Goal: Information Seeking & Learning: Learn about a topic

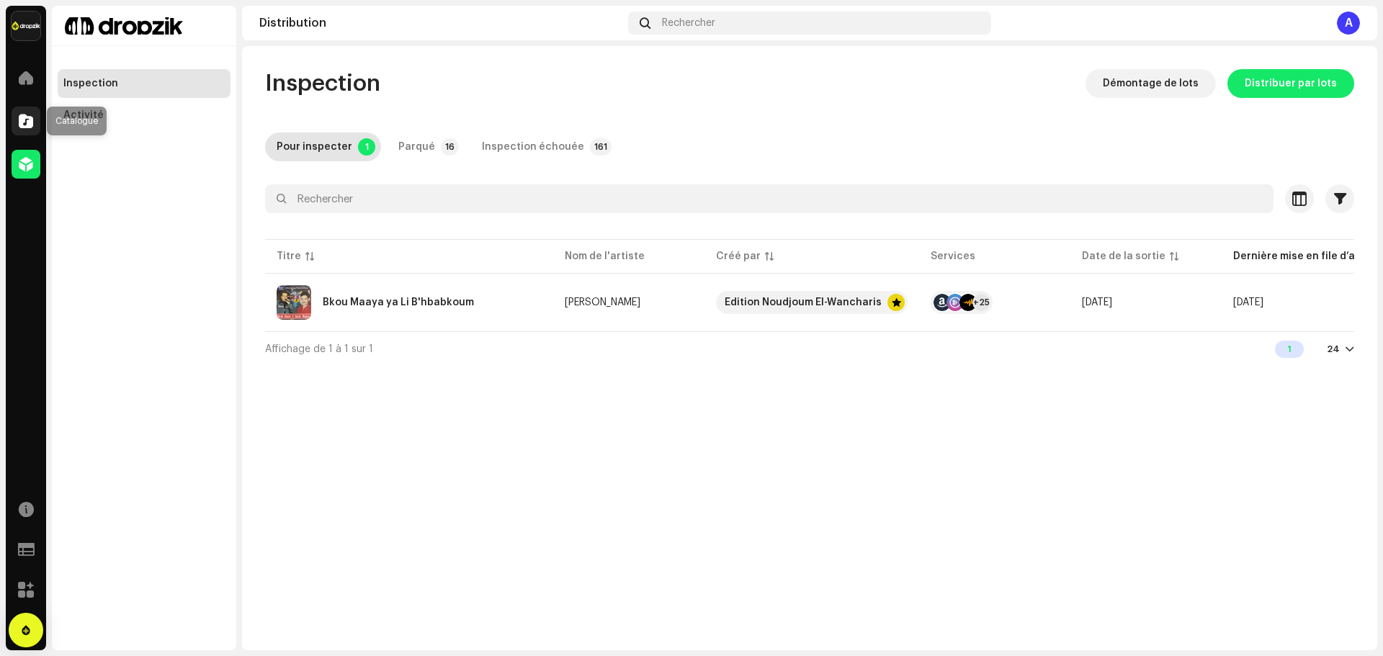
click at [34, 115] on div at bounding box center [26, 121] width 29 height 29
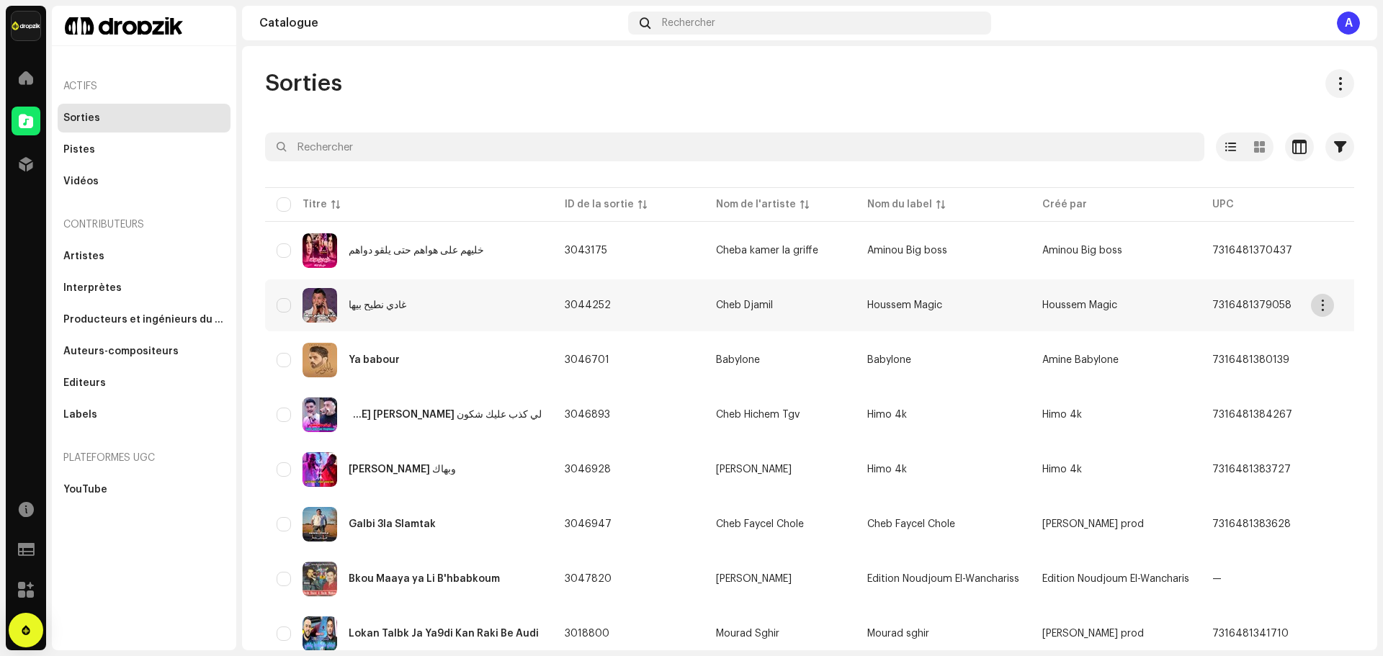
click at [1319, 304] on span "button" at bounding box center [1323, 306] width 11 height 12
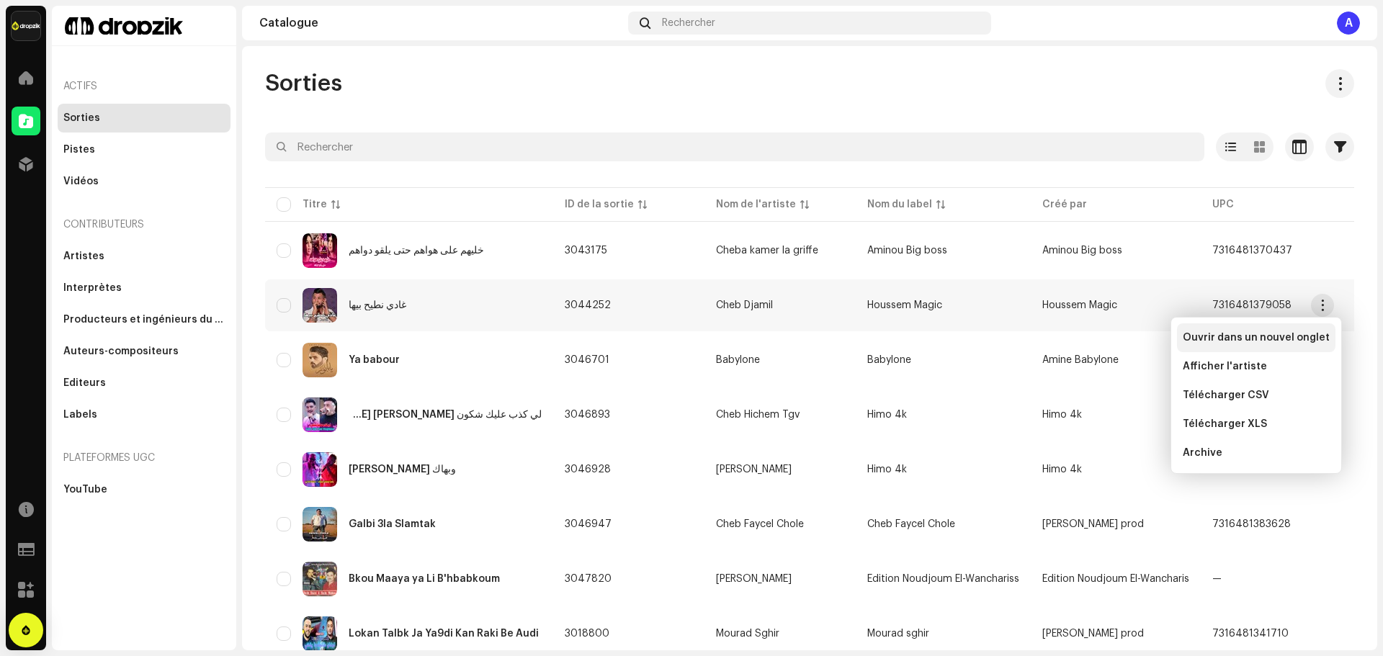
click at [1255, 337] on span "Ouvrir dans un nouvel onglet" at bounding box center [1256, 338] width 147 height 12
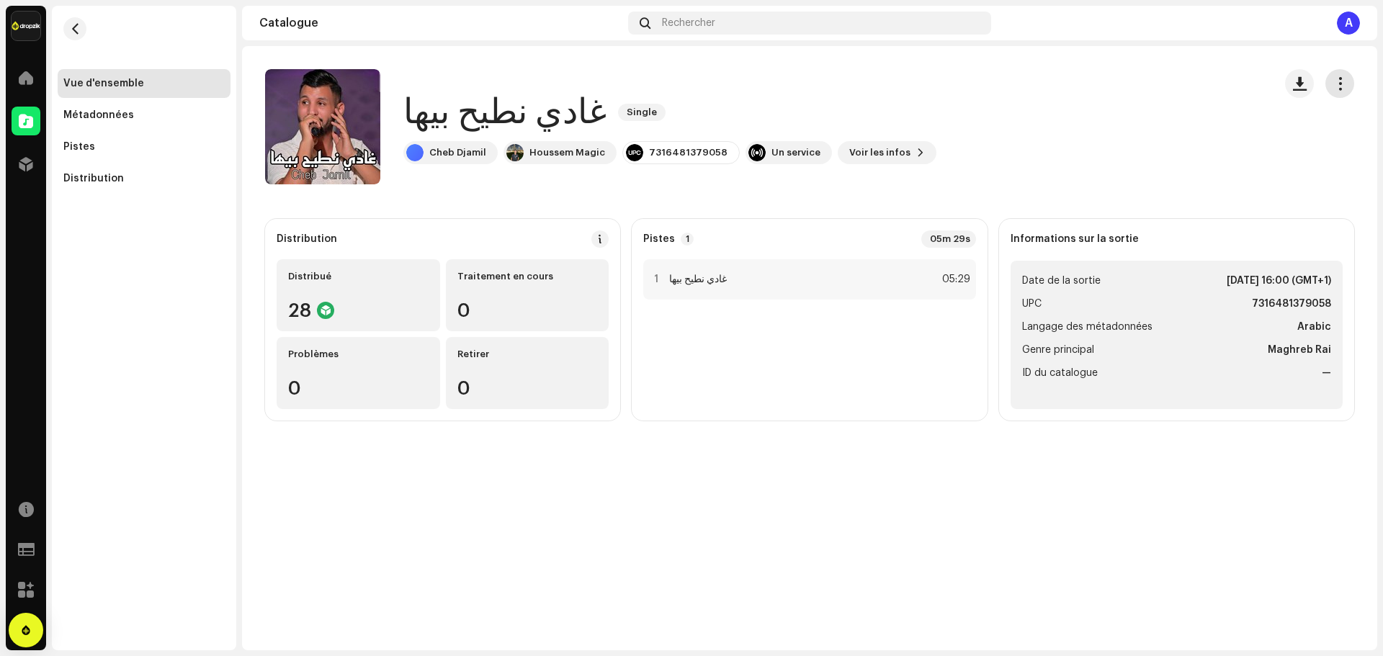
click at [1347, 86] on button "button" at bounding box center [1340, 83] width 29 height 29
click at [1128, 173] on div "غادي نطيح بيها Single Cheb [PERSON_NAME] Magic 7316481379058 Un service Voir le…" at bounding box center [763, 126] width 997 height 115
click at [114, 117] on div "Métadonnées" at bounding box center [98, 116] width 71 height 12
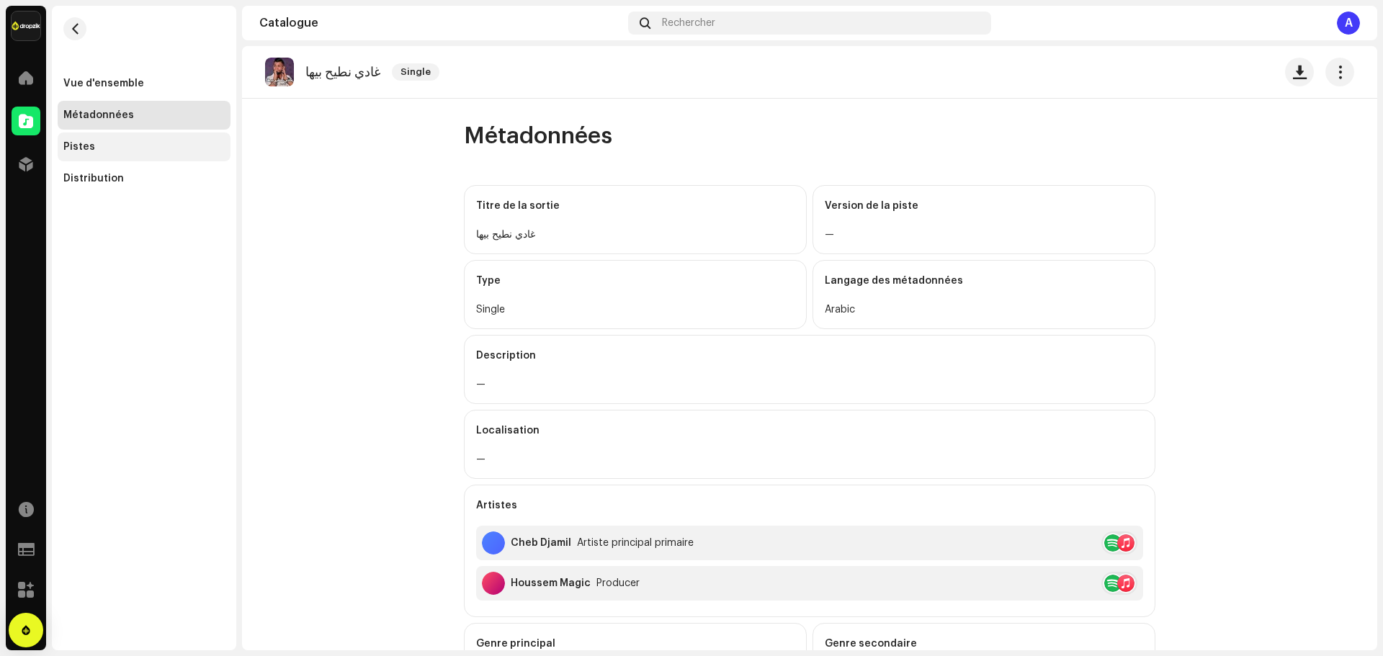
click at [99, 154] on div "Pistes" at bounding box center [144, 147] width 173 height 29
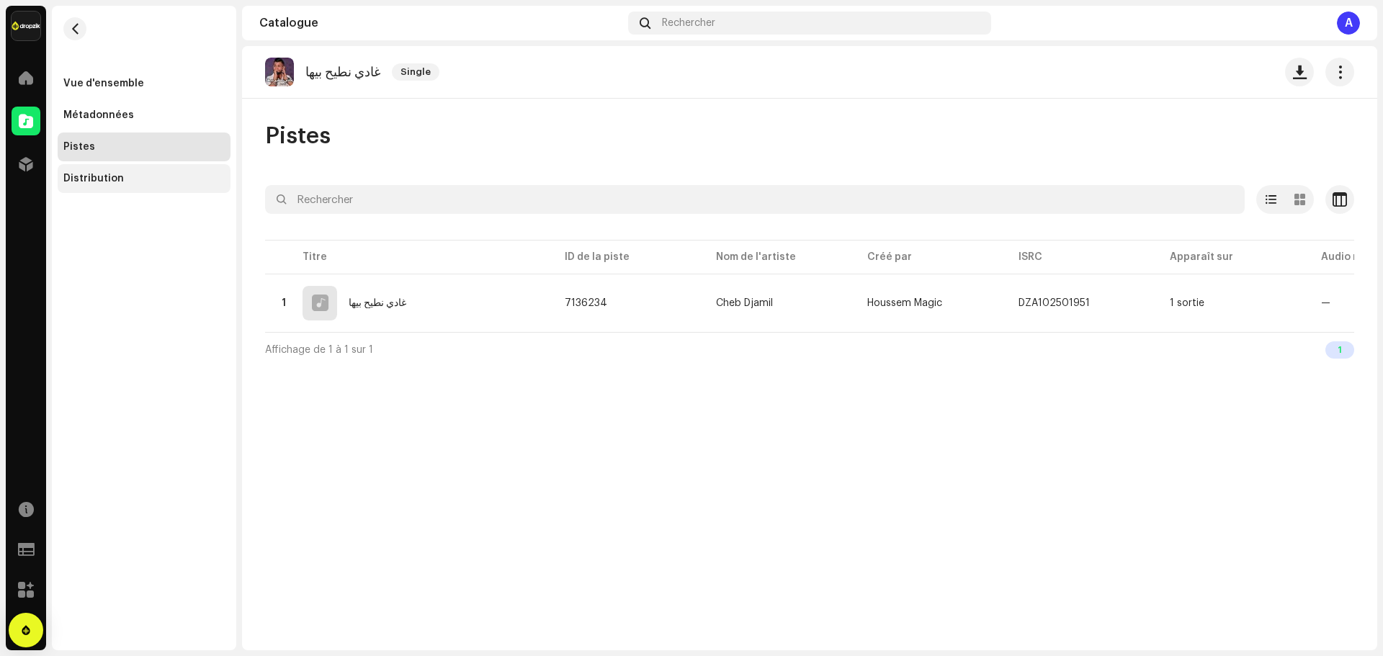
click at [156, 184] on div "Distribution" at bounding box center [143, 179] width 161 height 12
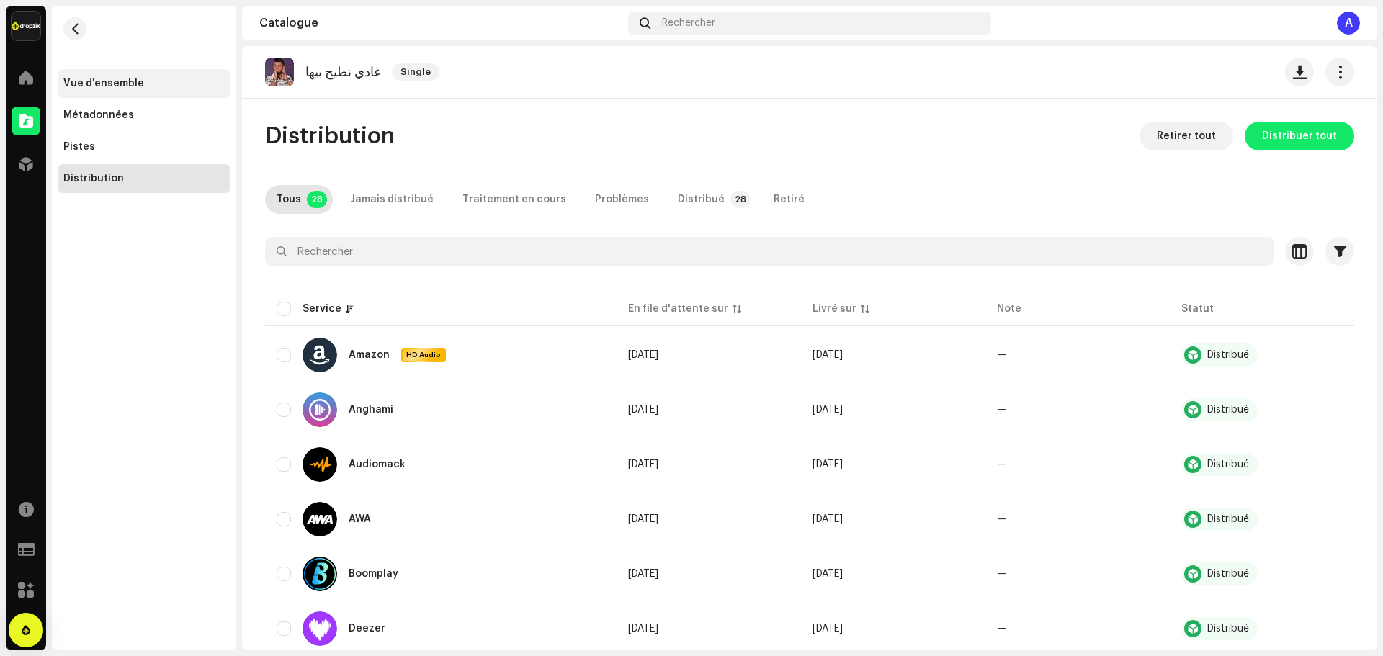
click at [131, 76] on div "Vue d'ensemble" at bounding box center [144, 83] width 173 height 29
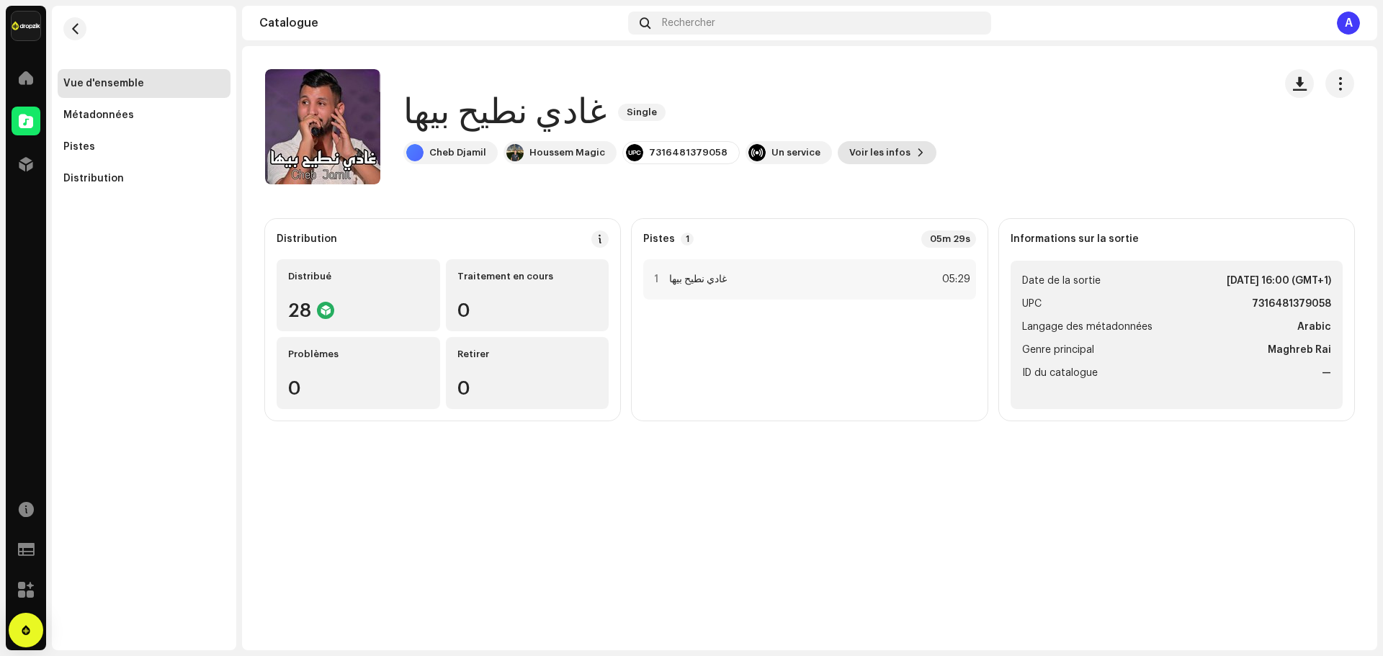
click at [879, 159] on span "Voir les infos" at bounding box center [880, 152] width 61 height 29
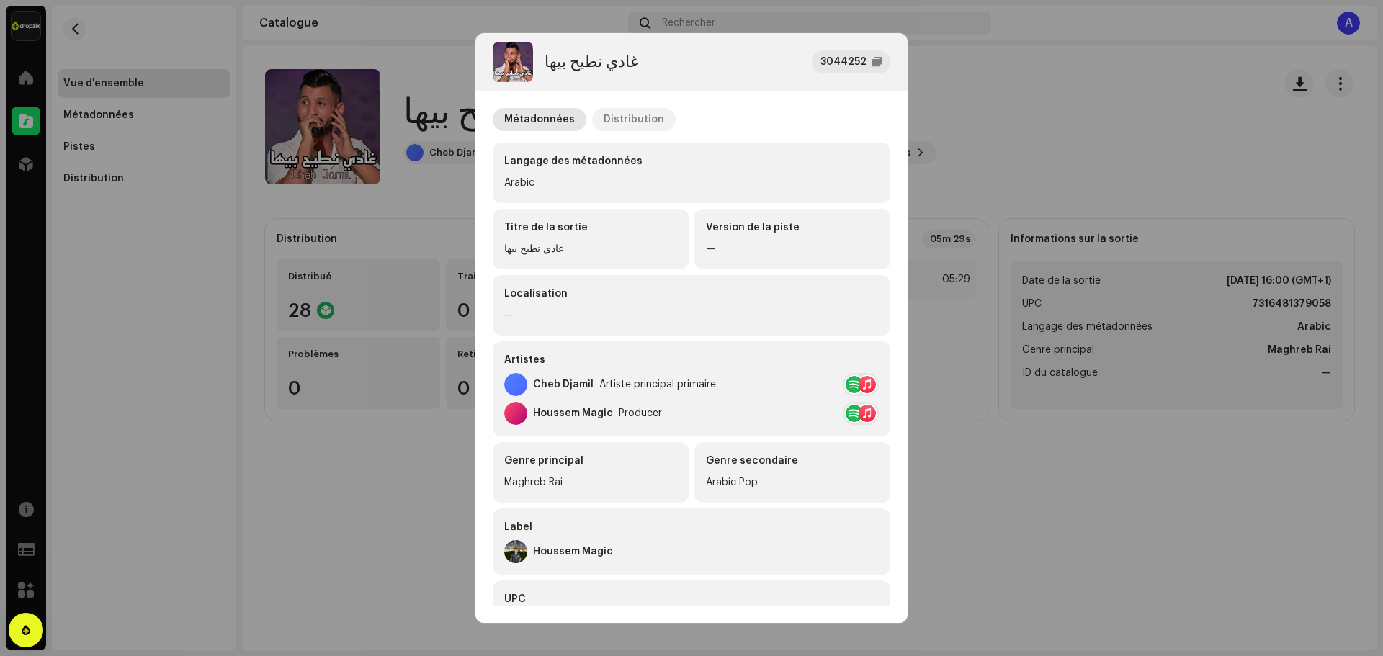
click at [614, 117] on div "Distribution" at bounding box center [634, 119] width 61 height 23
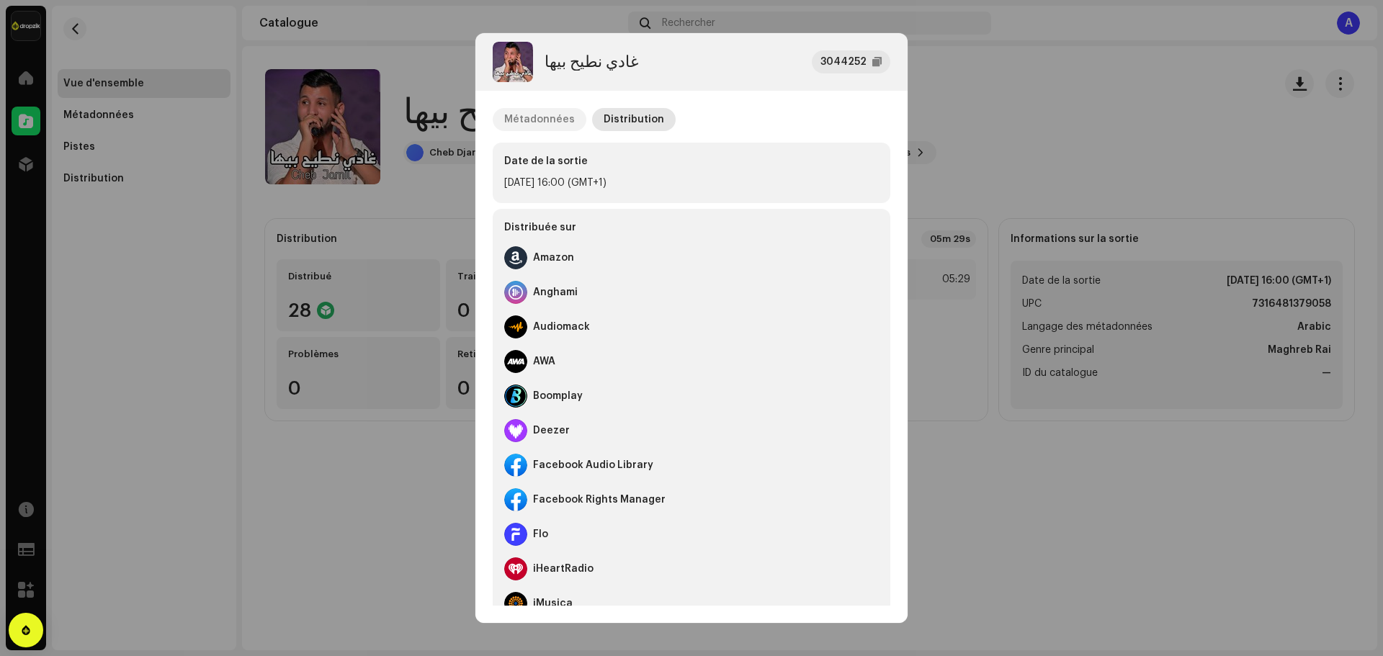
click at [535, 116] on div "Métadonnées" at bounding box center [539, 119] width 71 height 23
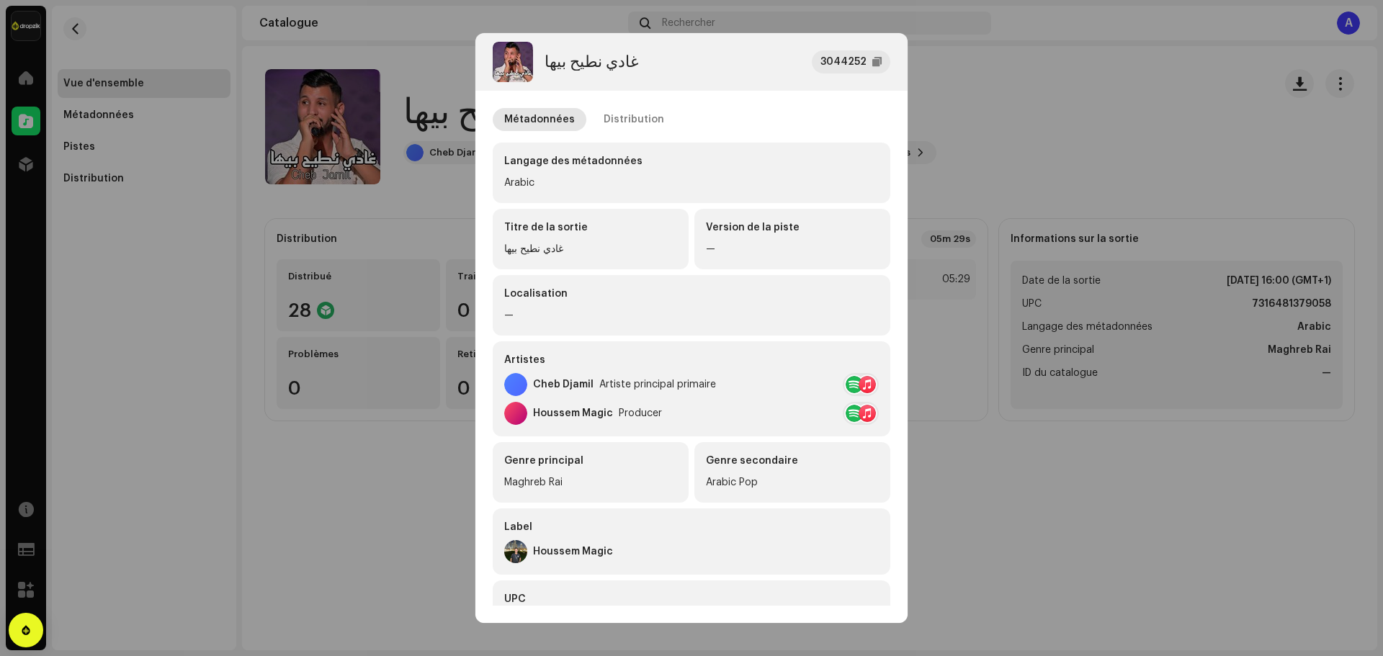
scroll to position [184, 0]
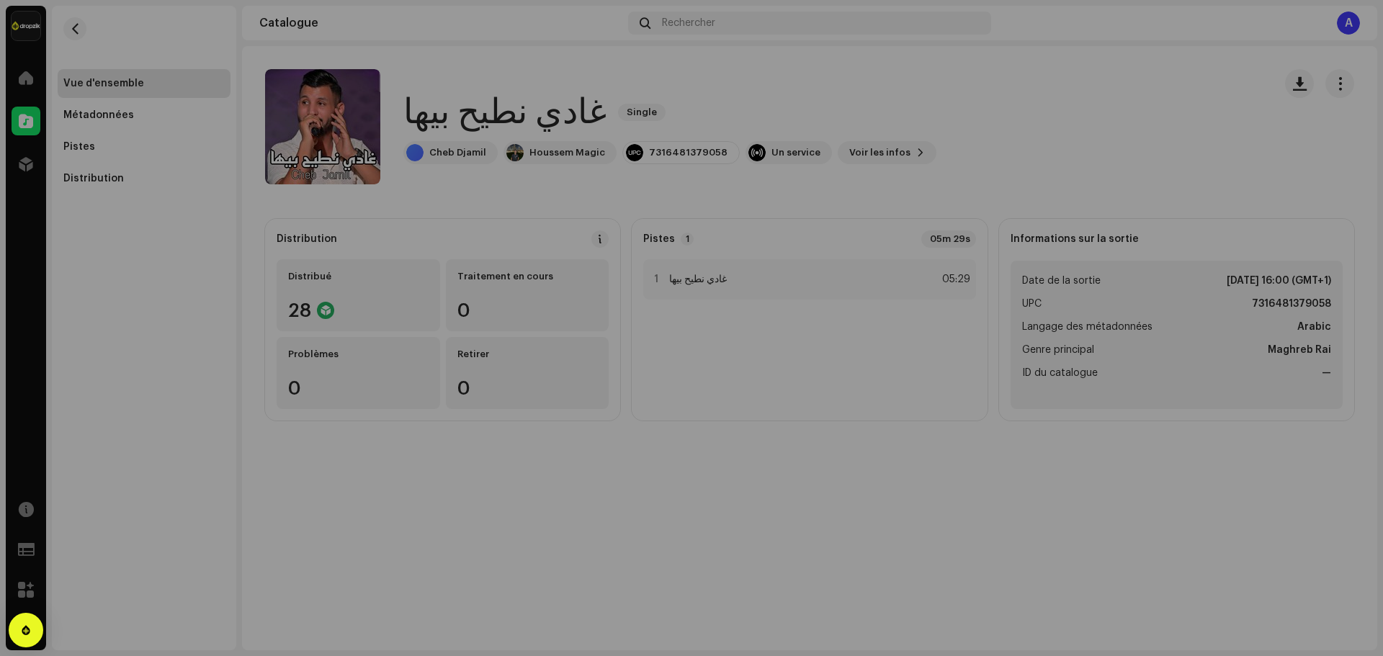
click at [1024, 550] on div "غادي نطيح بيها 3044252 Métadonnées Distribution Langage des métadonnées Arabic …" at bounding box center [691, 328] width 1383 height 656
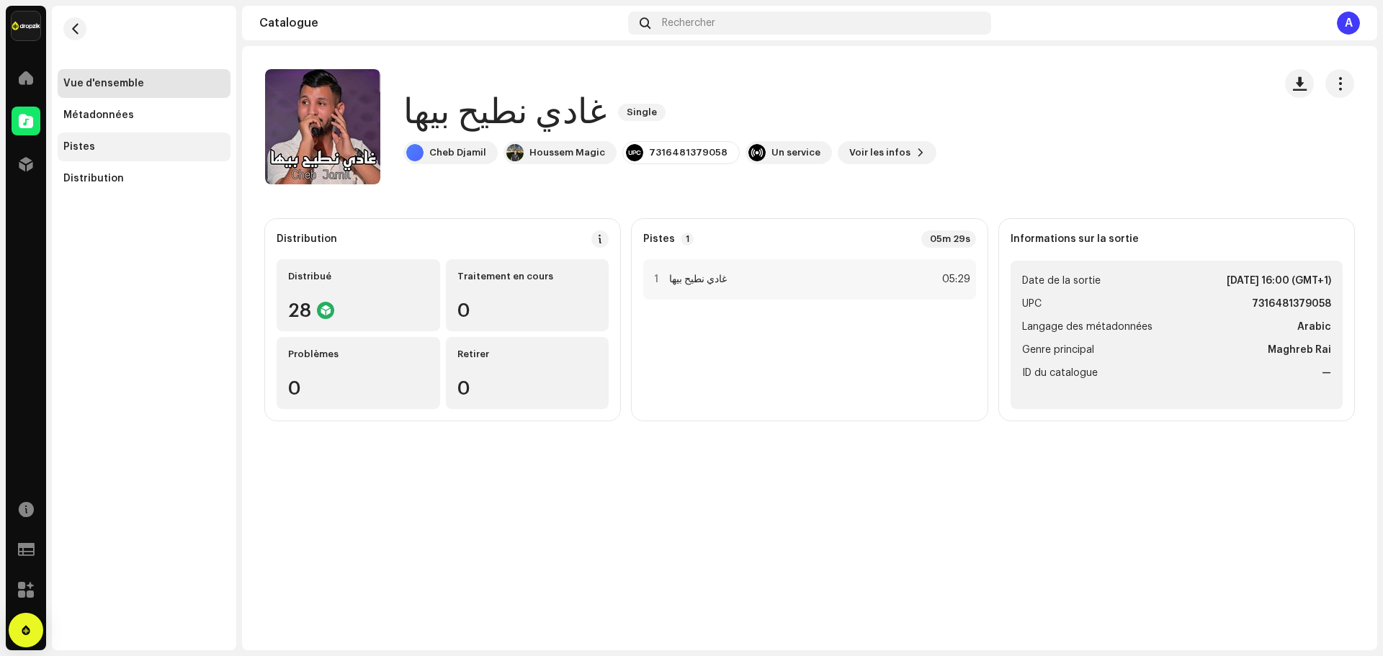
click at [79, 145] on div "Pistes" at bounding box center [79, 147] width 32 height 12
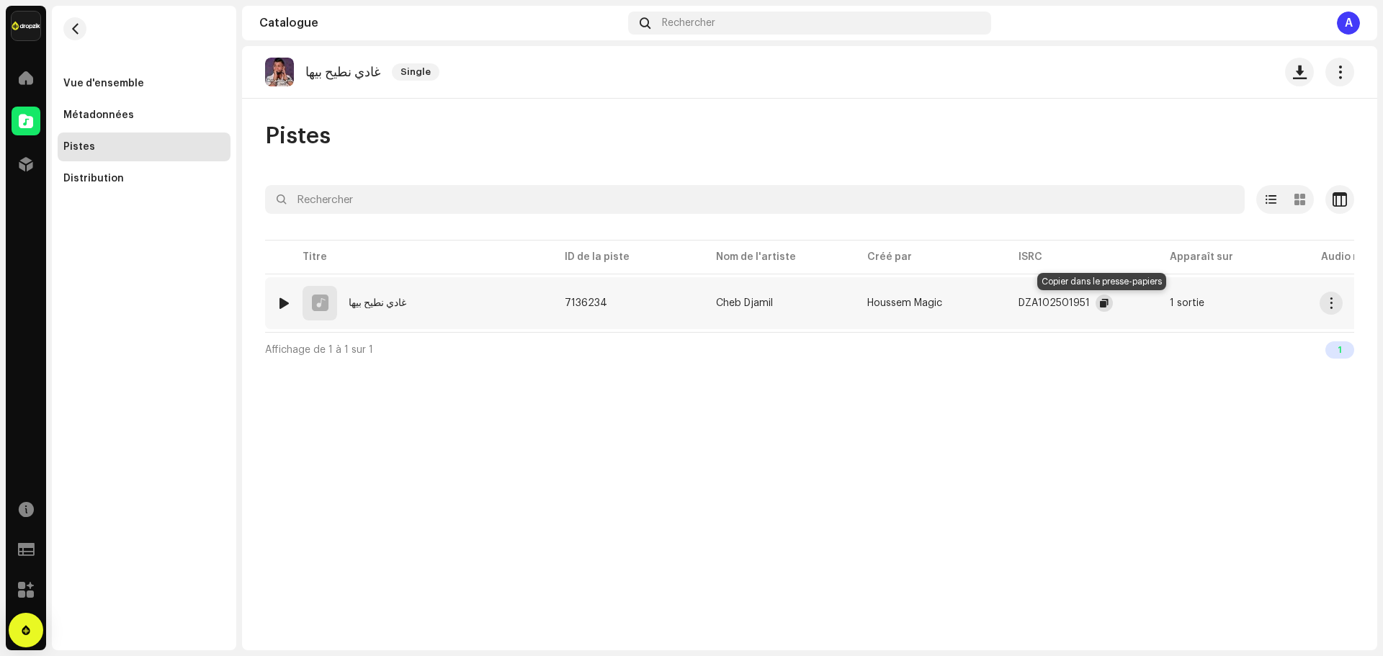
click at [1105, 303] on span "button" at bounding box center [1104, 304] width 9 height 12
click at [74, 36] on button "button" at bounding box center [74, 28] width 23 height 23
click at [128, 89] on div "Vue d'ensemble" at bounding box center [144, 83] width 173 height 29
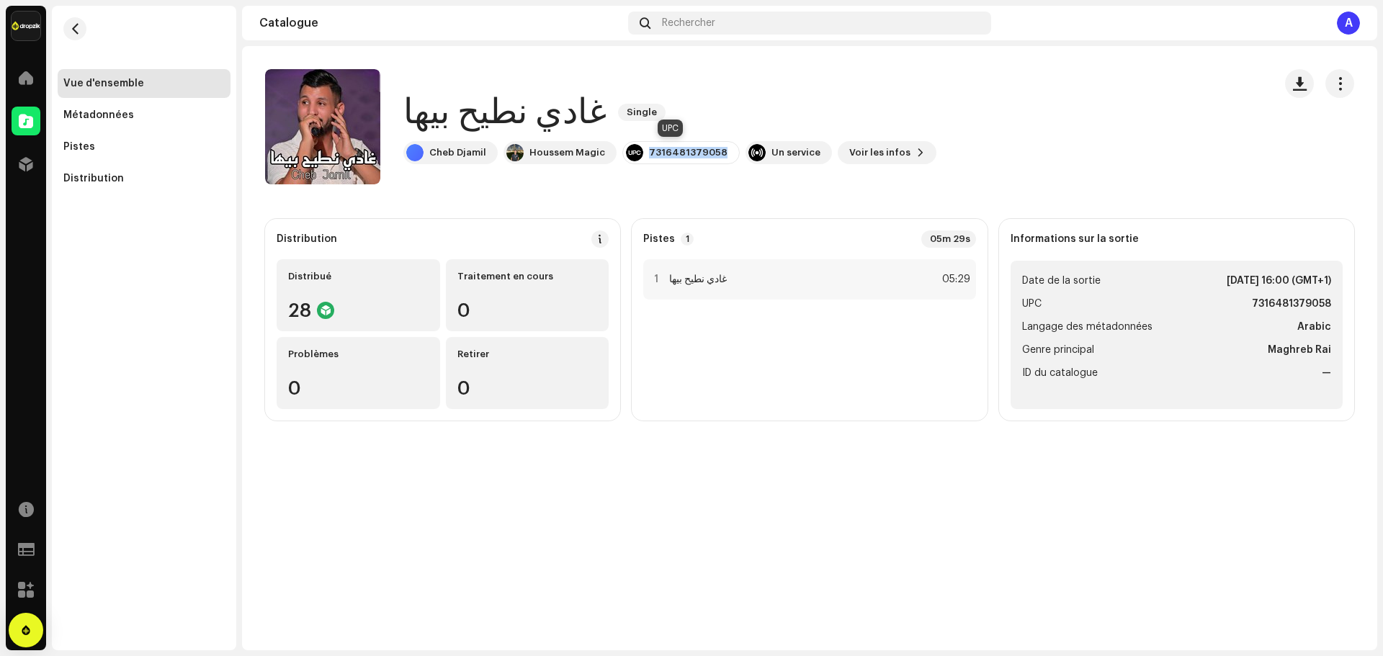
drag, startPoint x: 659, startPoint y: 153, endPoint x: 710, endPoint y: 157, distance: 52.1
click at [710, 157] on div "7316481379058" at bounding box center [688, 153] width 79 height 12
copy div "7316481379058"
click at [129, 117] on div "Métadonnées" at bounding box center [98, 116] width 71 height 12
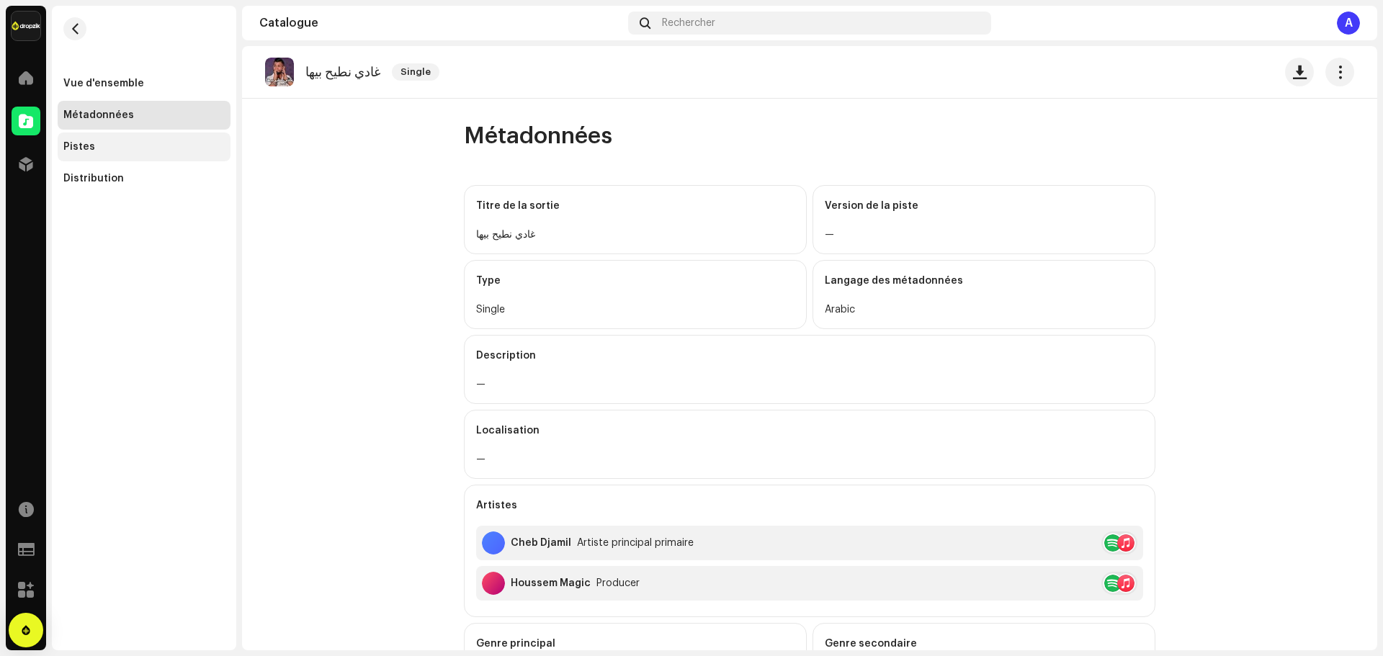
click at [125, 145] on div "Pistes" at bounding box center [143, 147] width 161 height 12
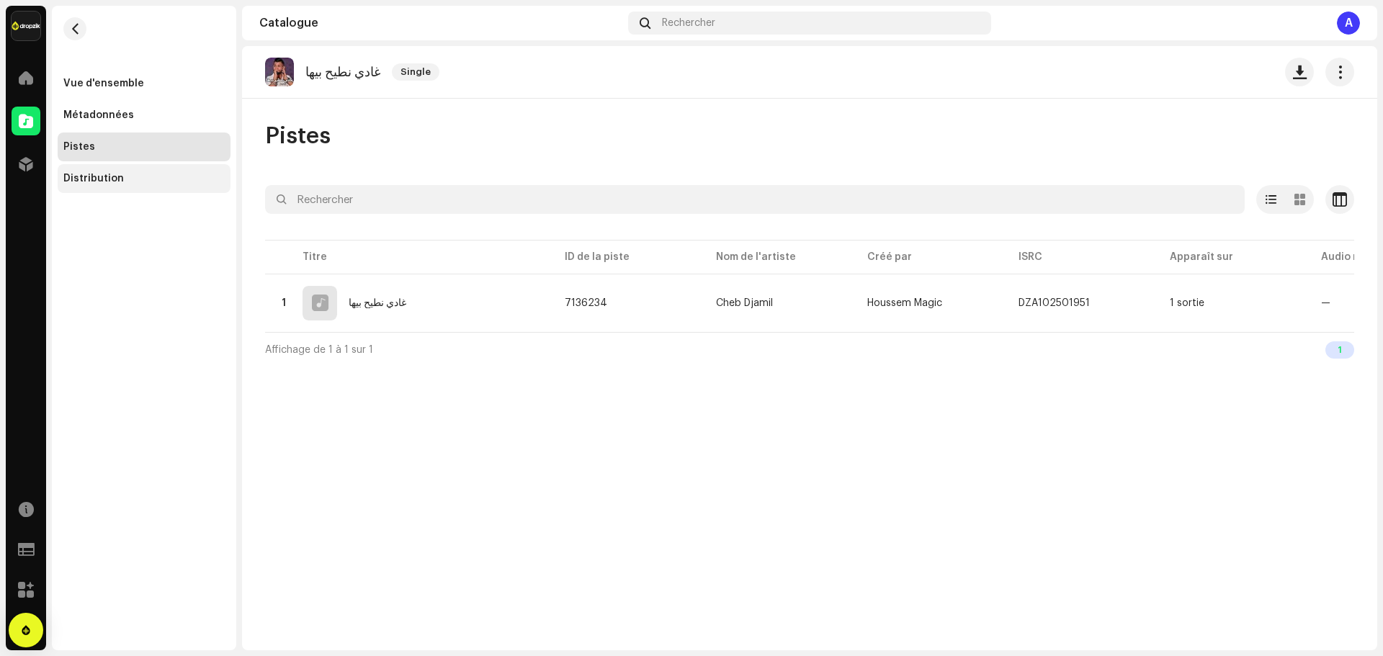
click at [99, 170] on div "Distribution" at bounding box center [144, 178] width 173 height 29
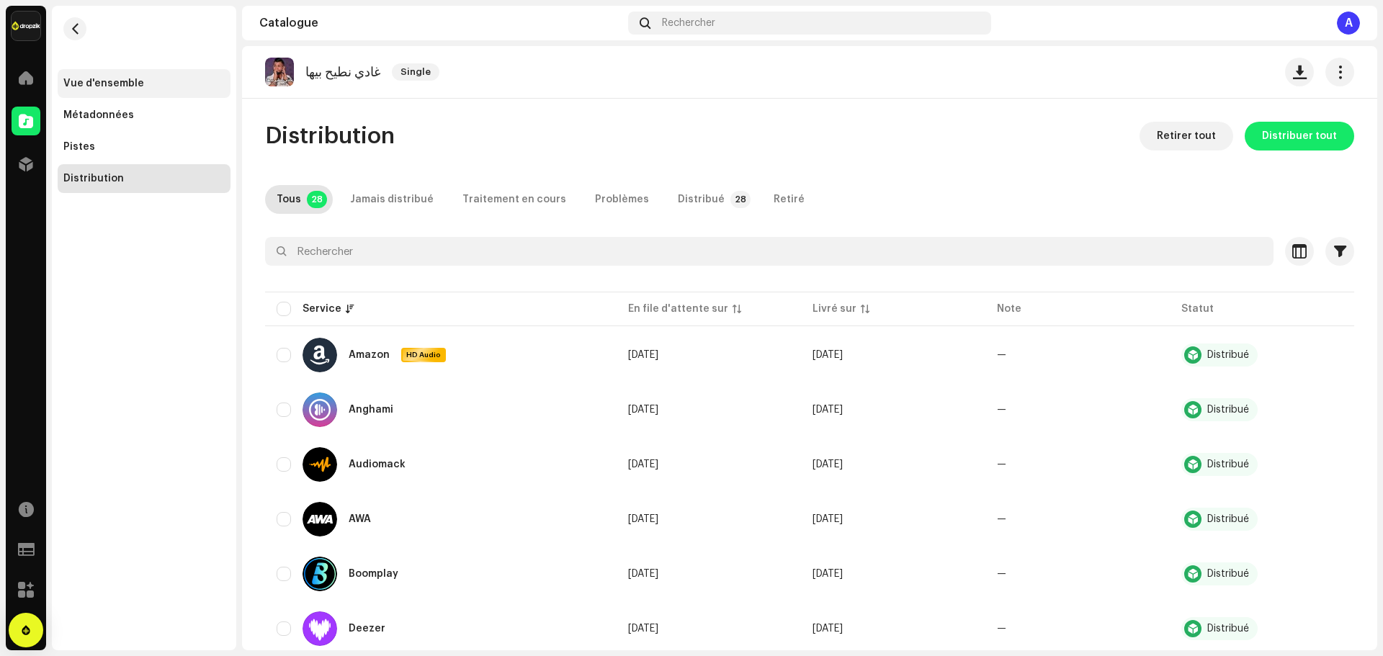
click at [125, 83] on div "Vue d'ensemble" at bounding box center [103, 84] width 81 height 12
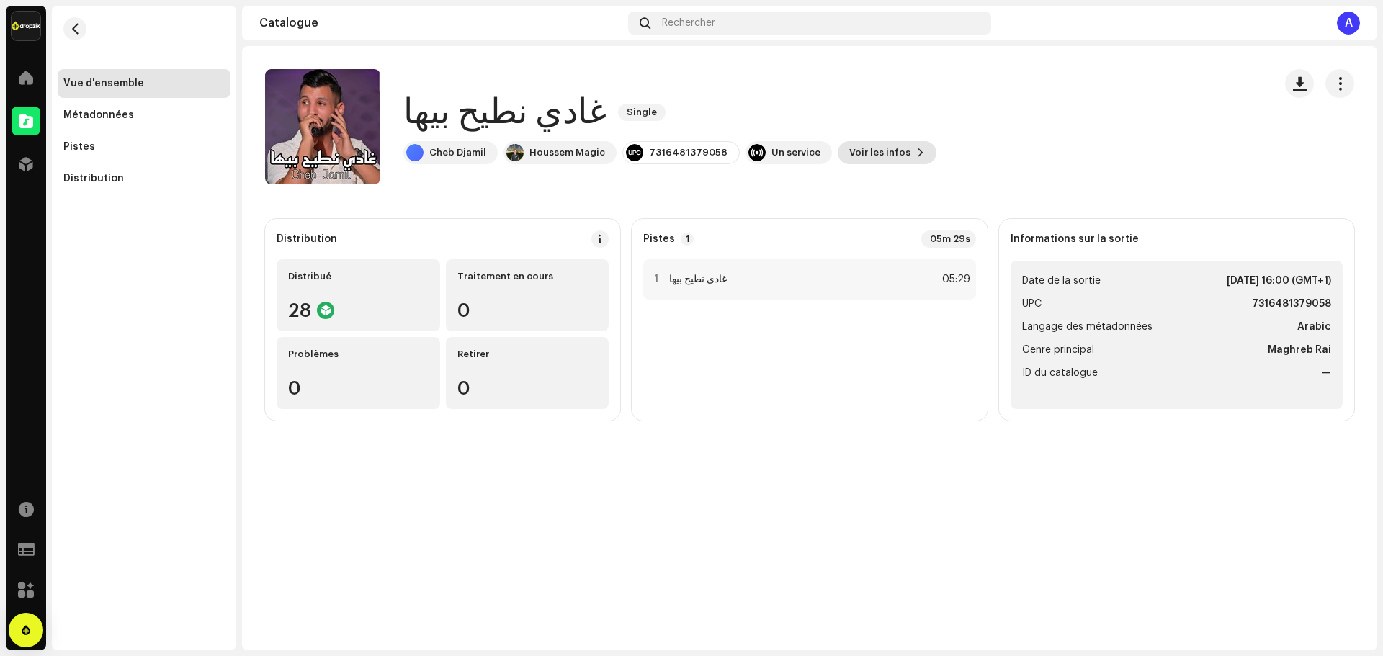
click at [872, 153] on span "Voir les infos" at bounding box center [880, 152] width 61 height 29
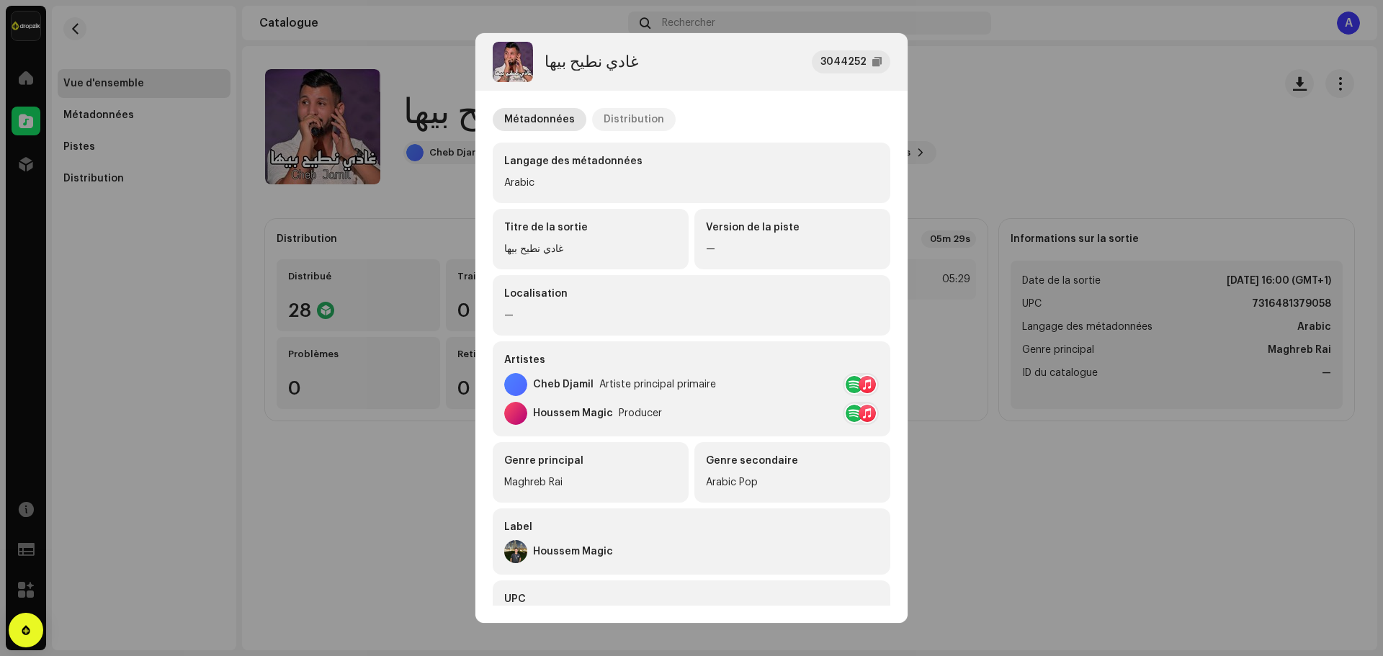
click at [616, 124] on div "Distribution" at bounding box center [634, 119] width 61 height 23
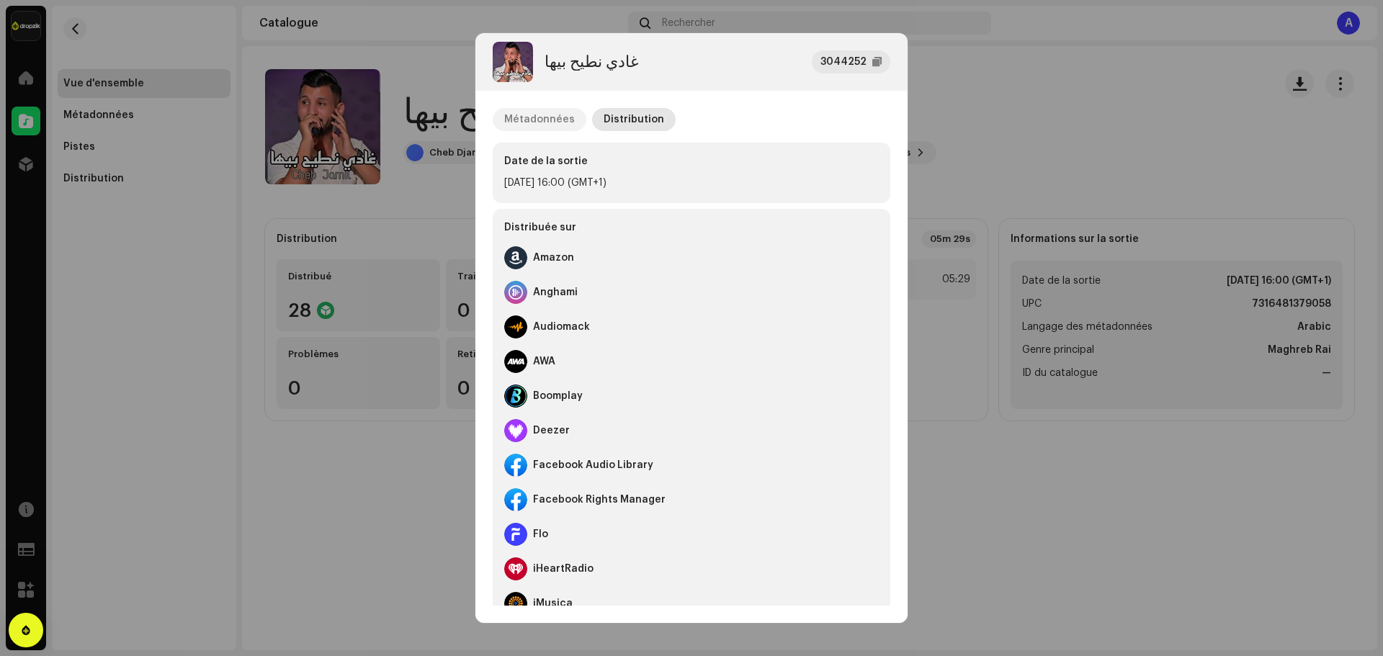
click at [538, 119] on div "Métadonnées" at bounding box center [539, 119] width 71 height 23
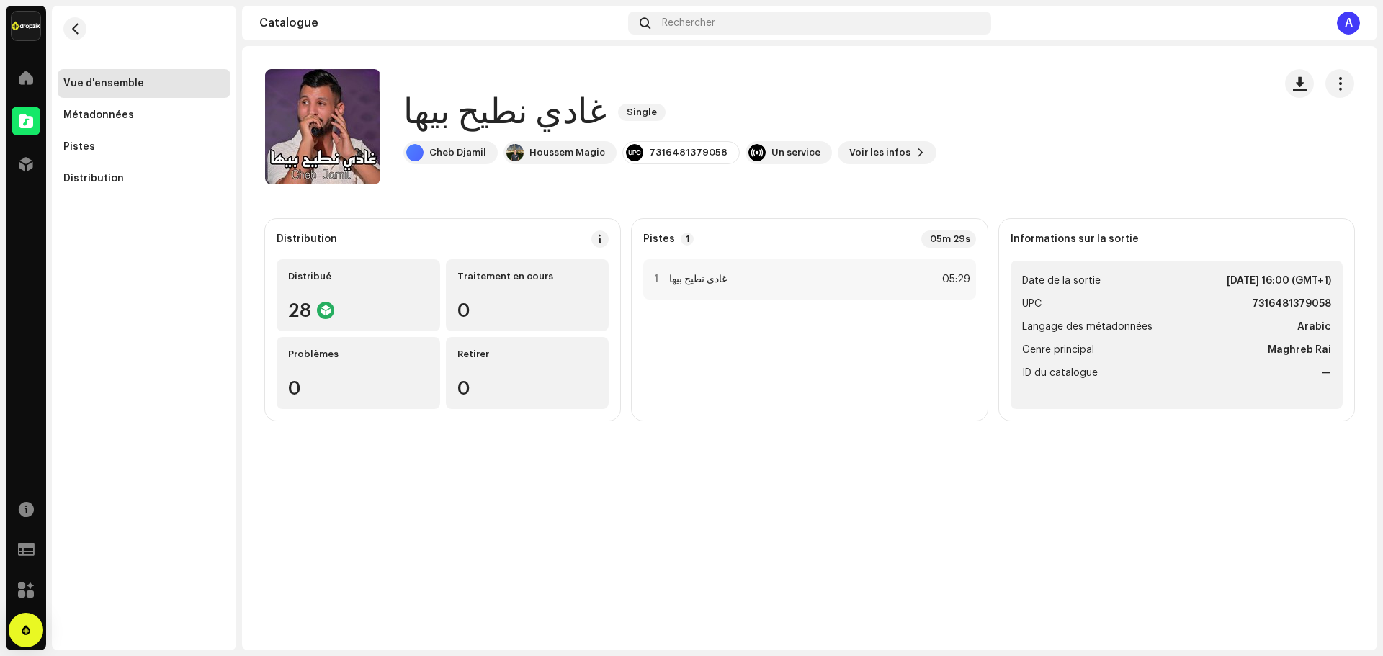
click at [966, 157] on div "غادي نطيح بيها 3044252 Métadonnées Distribution Langage des métadonnées Arabic …" at bounding box center [691, 328] width 1383 height 656
click at [103, 119] on div "Métadonnées" at bounding box center [98, 116] width 71 height 12
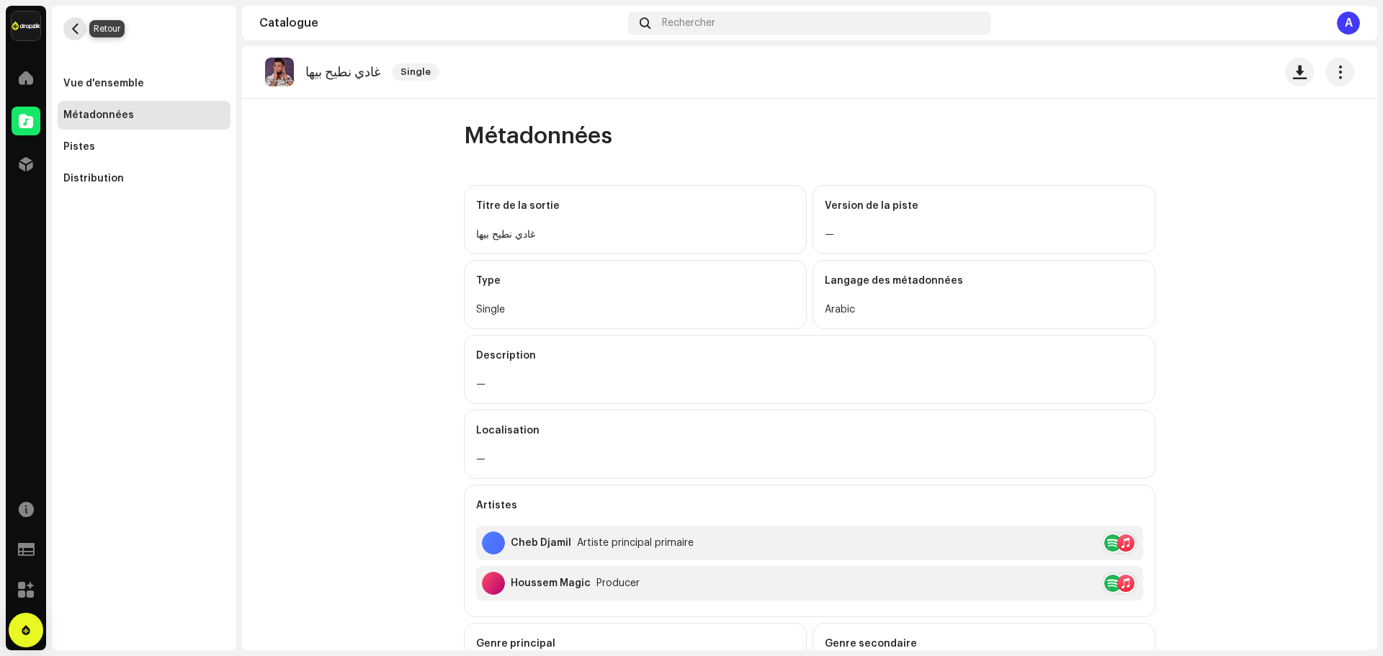
click at [68, 30] on button "button" at bounding box center [74, 28] width 23 height 23
click at [95, 84] on div "Vue d'ensemble" at bounding box center [103, 84] width 81 height 12
